Goal: Task Accomplishment & Management: Complete application form

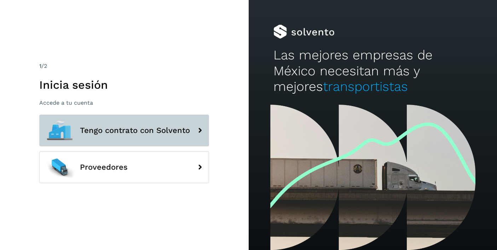
click at [152, 132] on span "Tengo contrato con Solvento" at bounding box center [135, 130] width 110 height 8
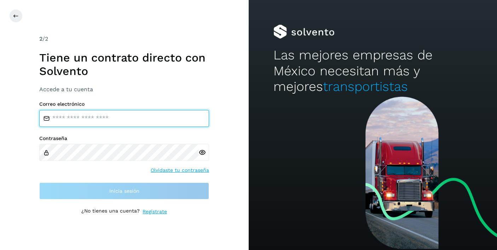
click at [151, 115] on input "email" at bounding box center [124, 118] width 170 height 17
